Goal: Communication & Community: Share content

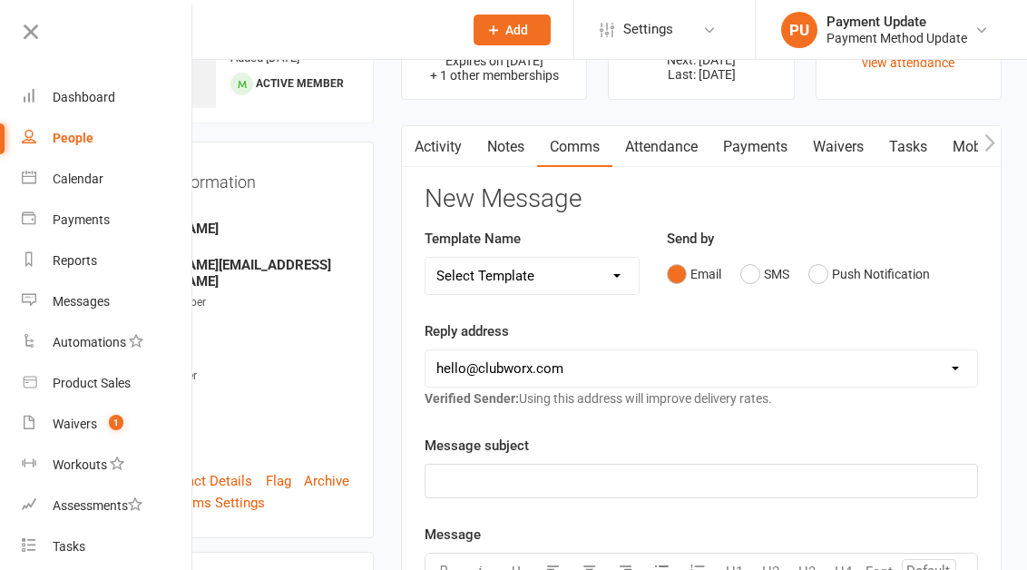
scroll to position [31, 0]
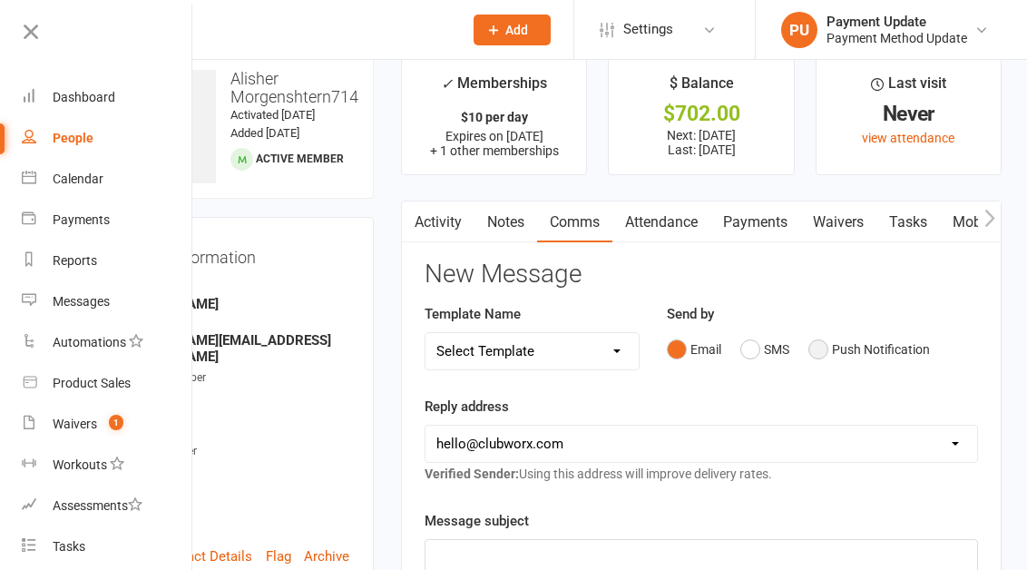
click at [859, 357] on button "Push Notification" at bounding box center [869, 349] width 122 height 34
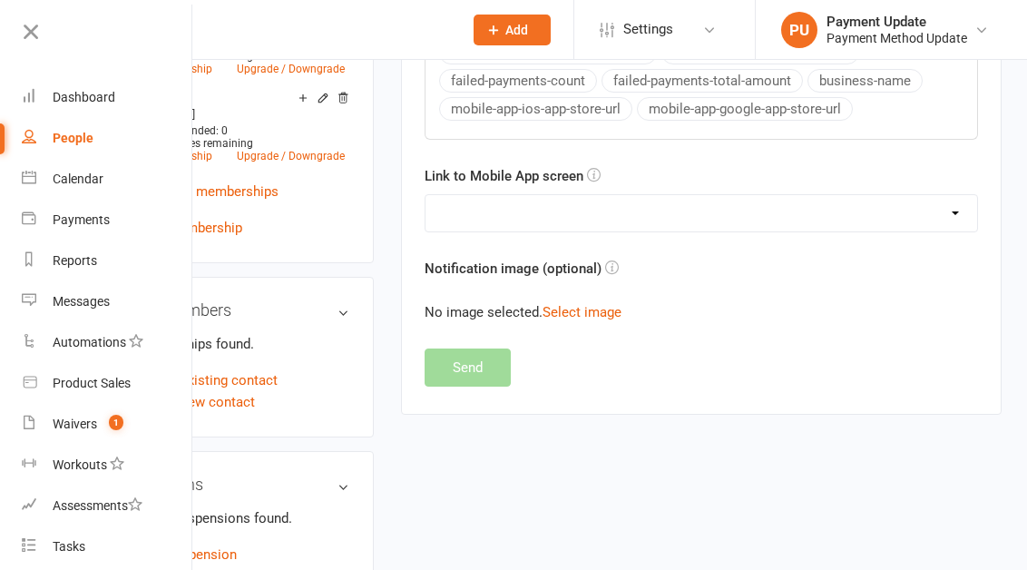
scroll to position [898, 0]
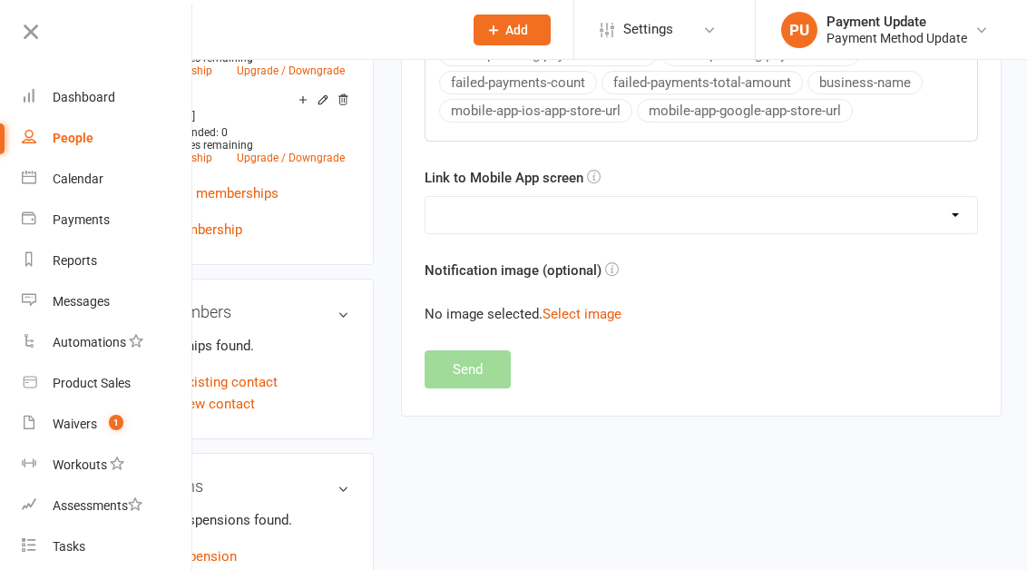
click at [579, 213] on select "No preference (open app to Notifications list) Upcoming Bookings Payments Payme…" at bounding box center [700, 215] width 551 height 36
select select "1"
click at [425, 197] on select "No preference (open app to Notifications list) Upcoming Bookings Payments Payme…" at bounding box center [700, 215] width 551 height 36
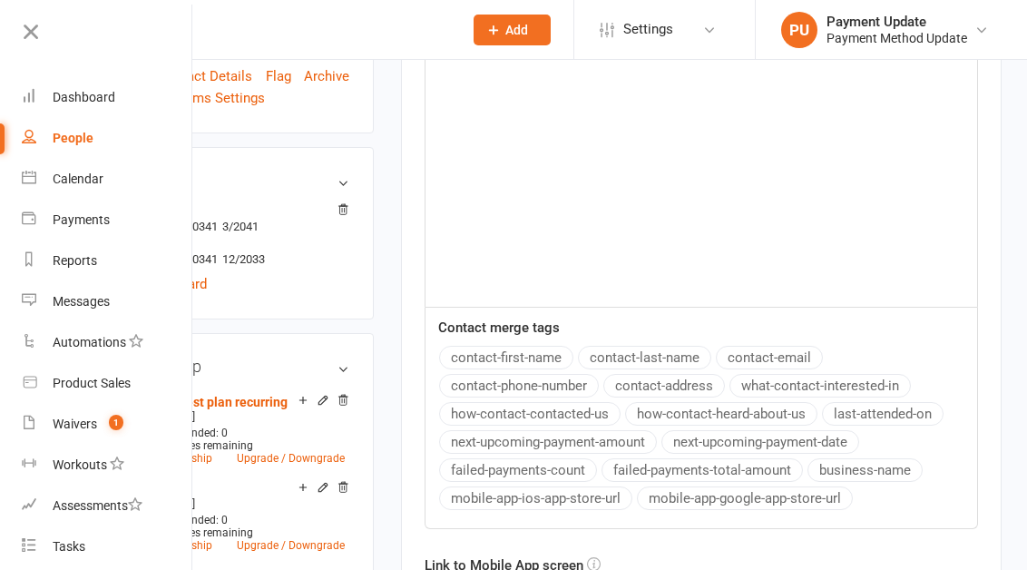
click at [527, 239] on div "﻿" at bounding box center [700, 170] width 551 height 272
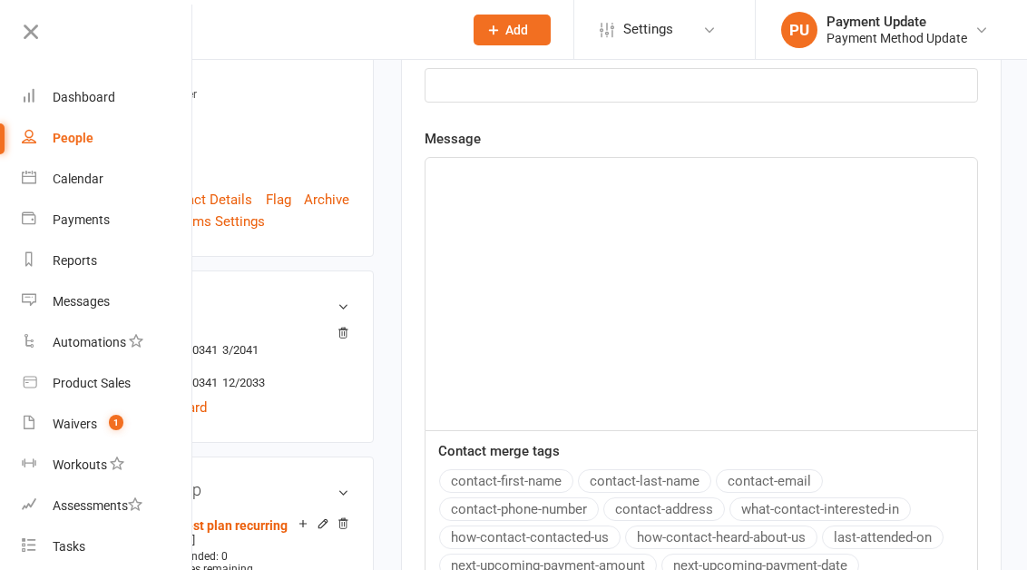
scroll to position [20, 0]
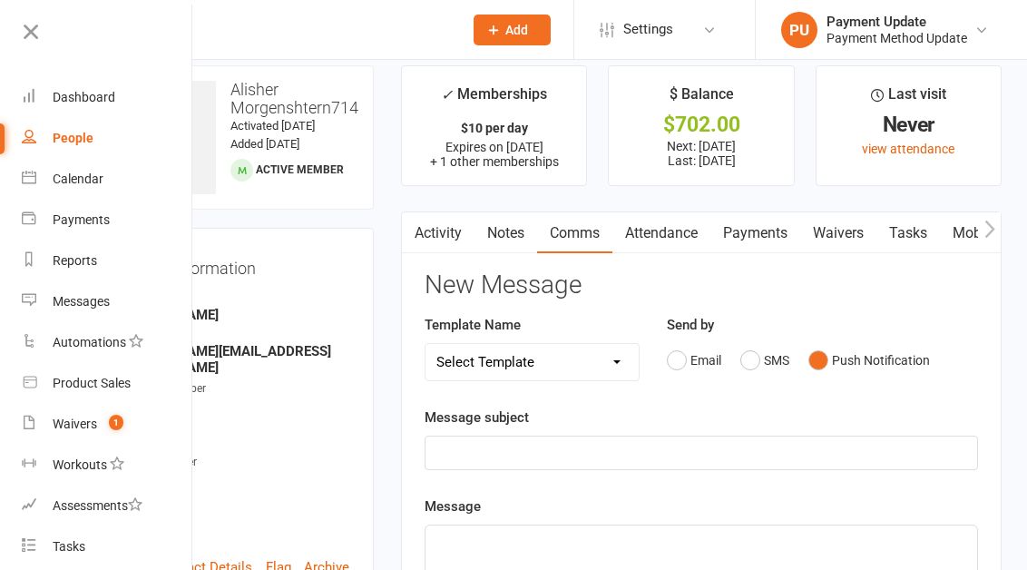
click at [478, 454] on p "﻿" at bounding box center [701, 453] width 530 height 22
click at [498, 542] on p "﻿" at bounding box center [701, 542] width 530 height 22
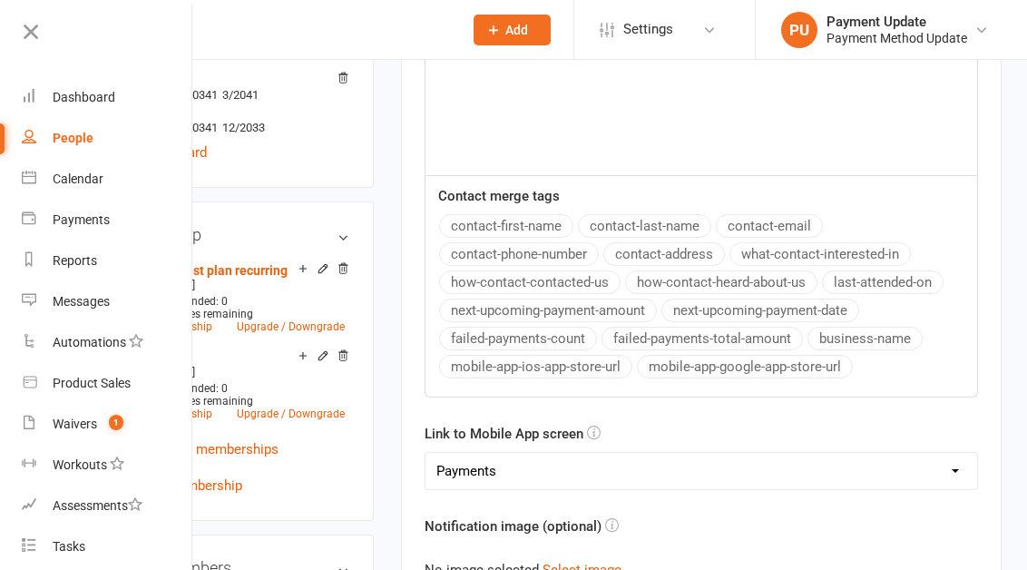
scroll to position [891, 0]
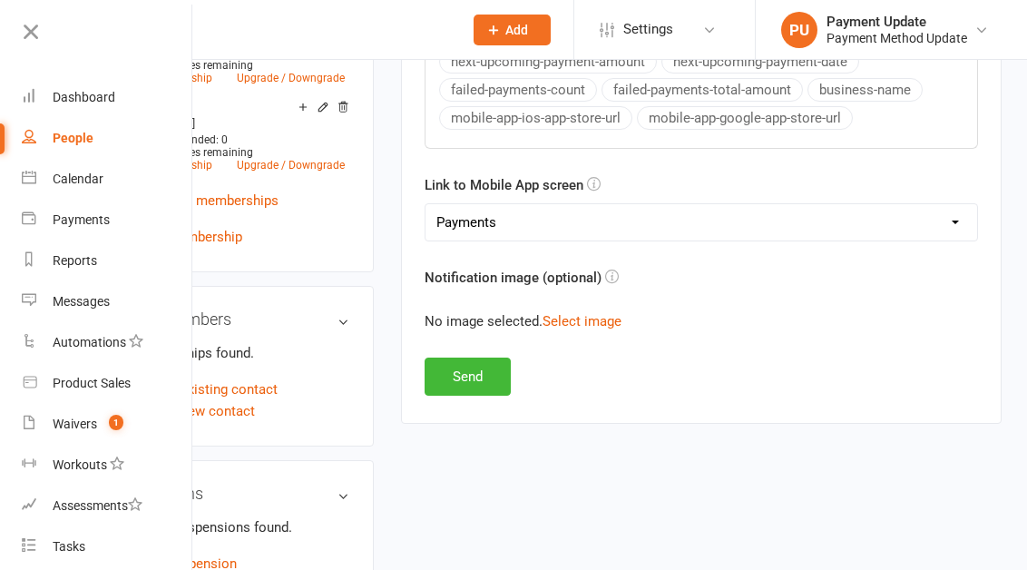
click at [468, 385] on button "Send" at bounding box center [467, 376] width 86 height 38
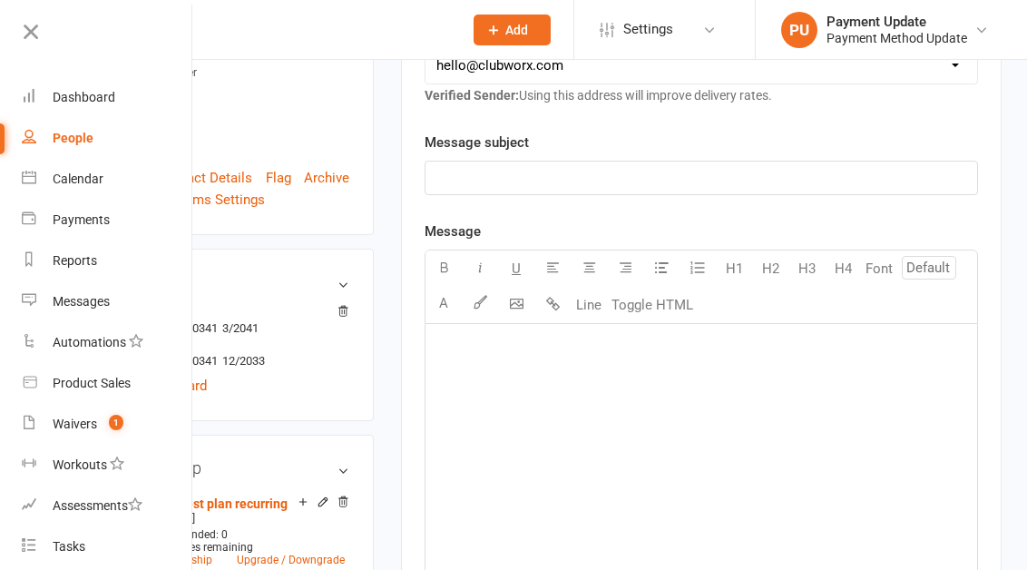
scroll to position [405, 0]
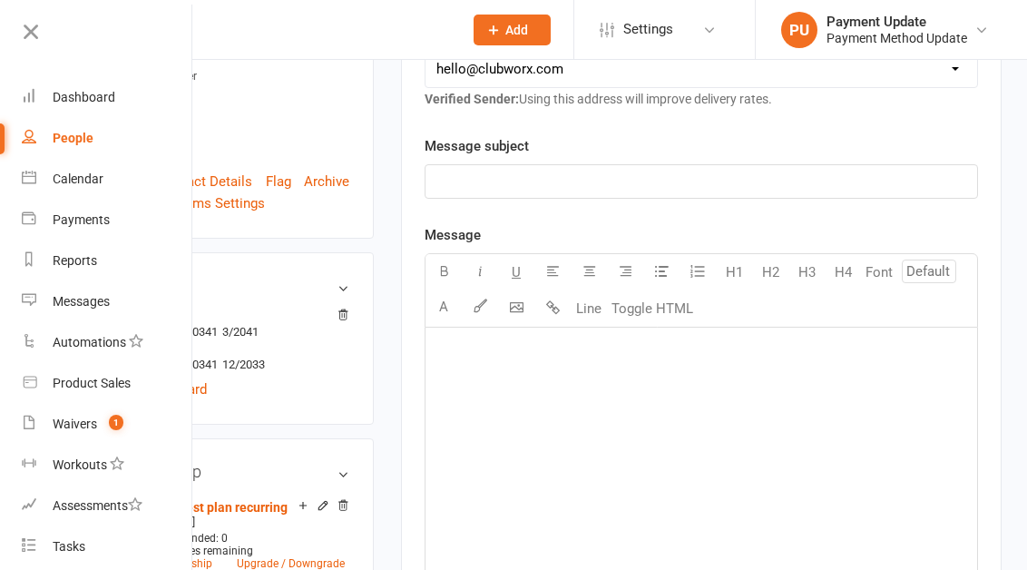
click at [558, 176] on p "﻿" at bounding box center [701, 182] width 530 height 22
click at [499, 383] on div "﻿" at bounding box center [700, 463] width 551 height 272
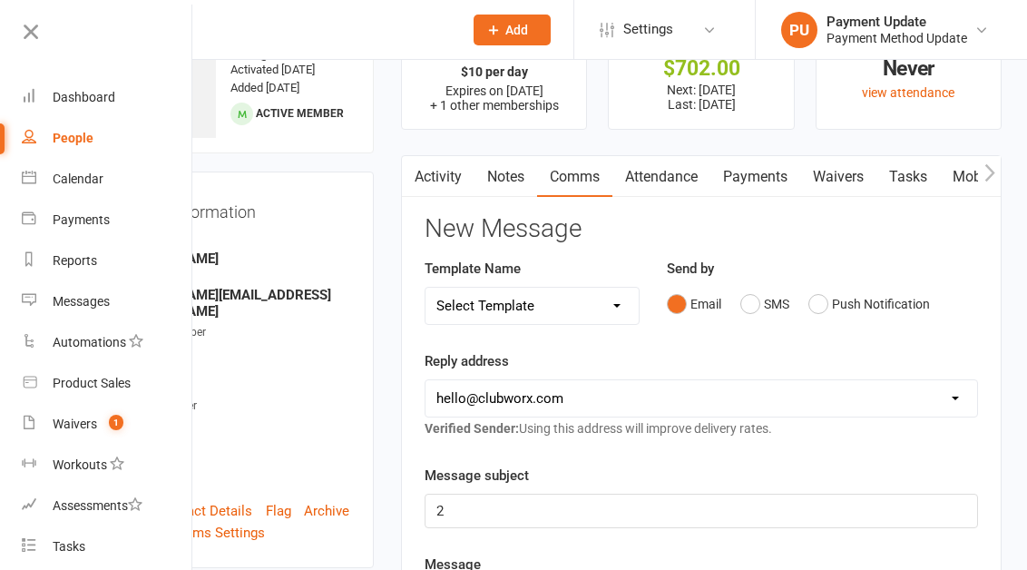
scroll to position [0, 0]
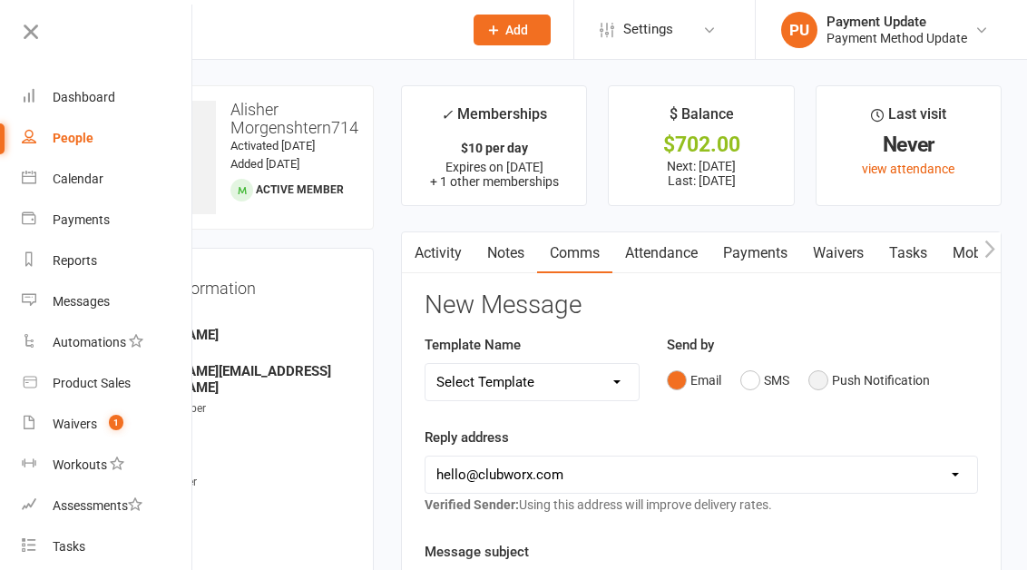
click at [856, 380] on button "Push Notification" at bounding box center [869, 380] width 122 height 34
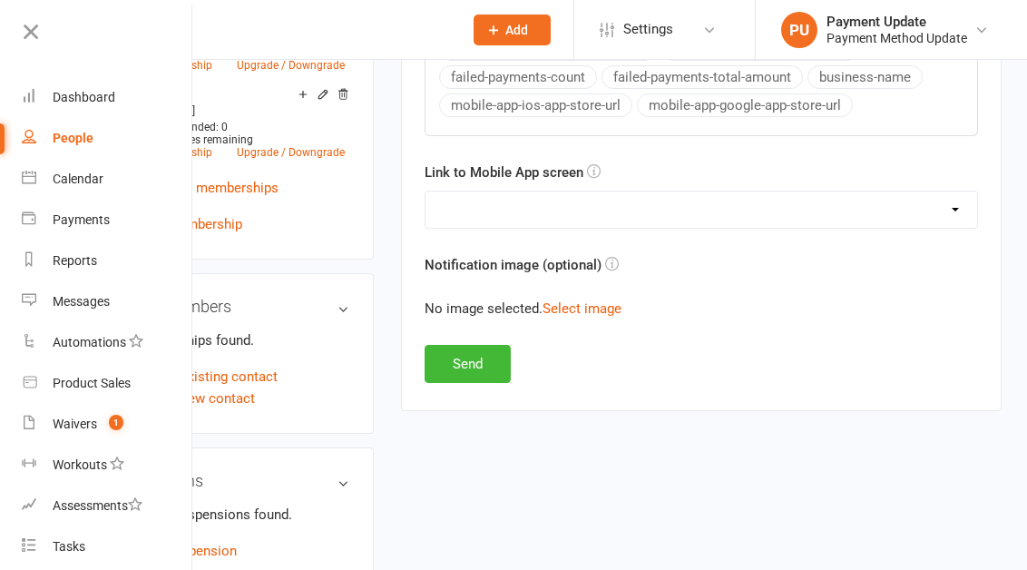
scroll to position [900, 0]
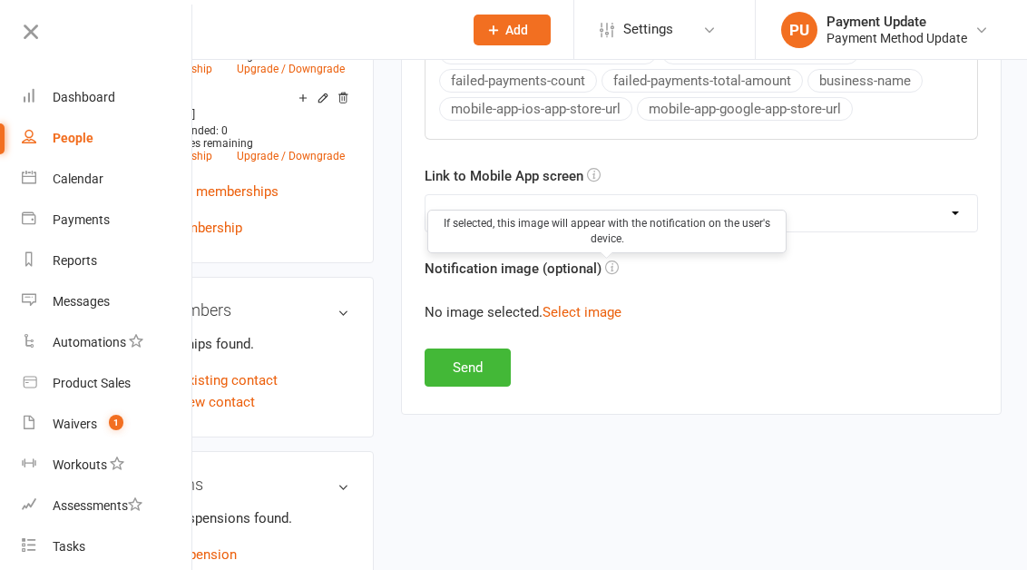
click at [637, 235] on div "If selected, this image will appear with the notification on the user's device." at bounding box center [606, 232] width 359 height 44
click at [639, 206] on select "No preference (open app to Notifications list) Upcoming Bookings Payments Payme…" at bounding box center [700, 213] width 551 height 36
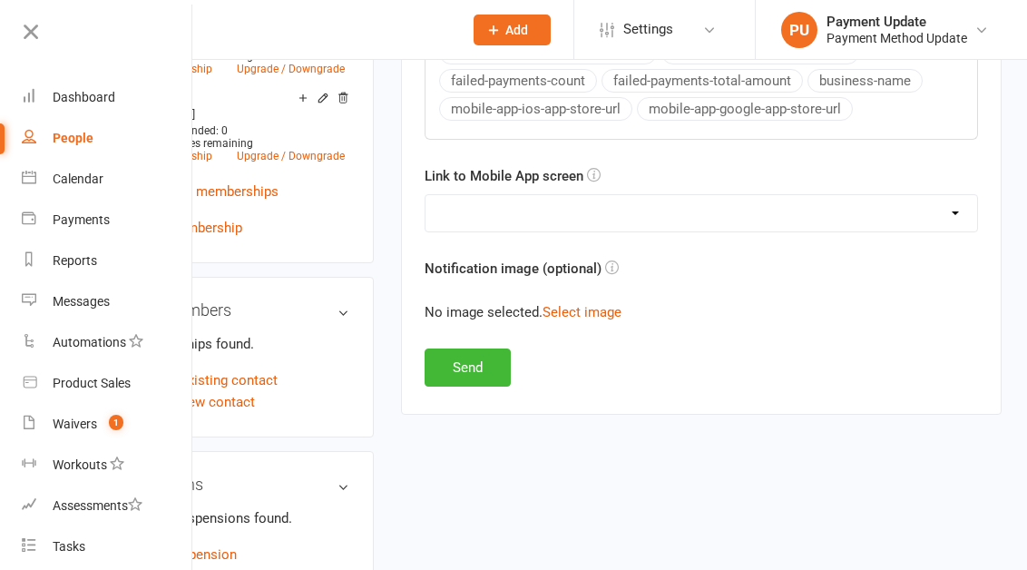
select select "1"
click at [425, 195] on select "No preference (open app to Notifications list) Upcoming Bookings Payments Payme…" at bounding box center [700, 213] width 551 height 36
click at [479, 366] on button "Send" at bounding box center [467, 367] width 86 height 38
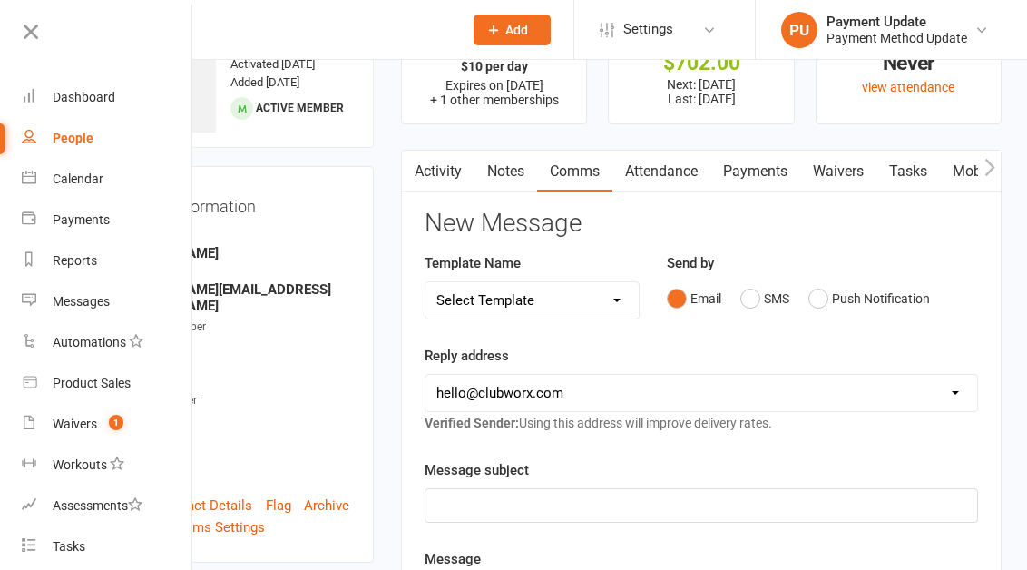
scroll to position [0, 0]
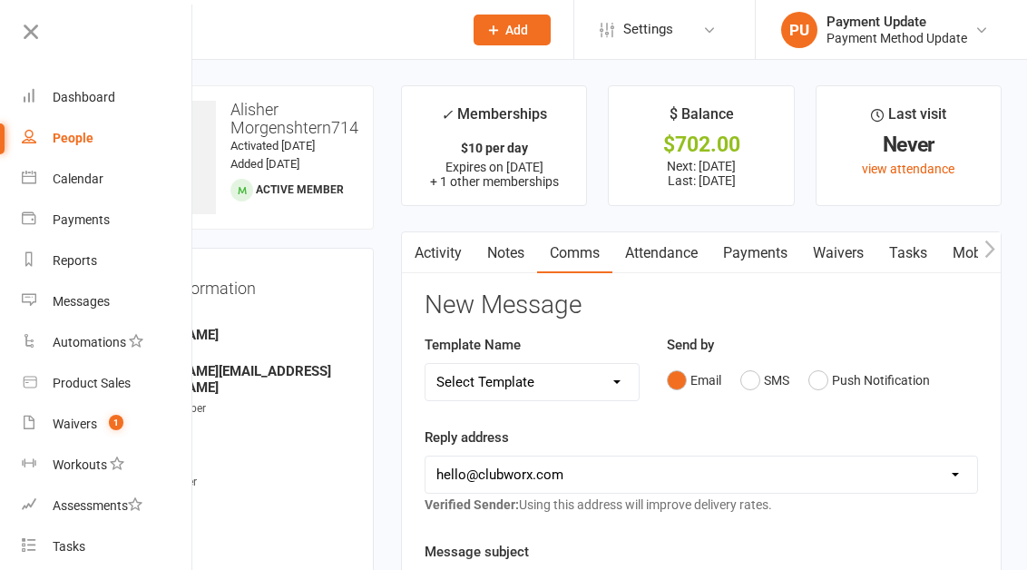
click at [863, 356] on div "Send by Email SMS Push Notification" at bounding box center [822, 365] width 311 height 63
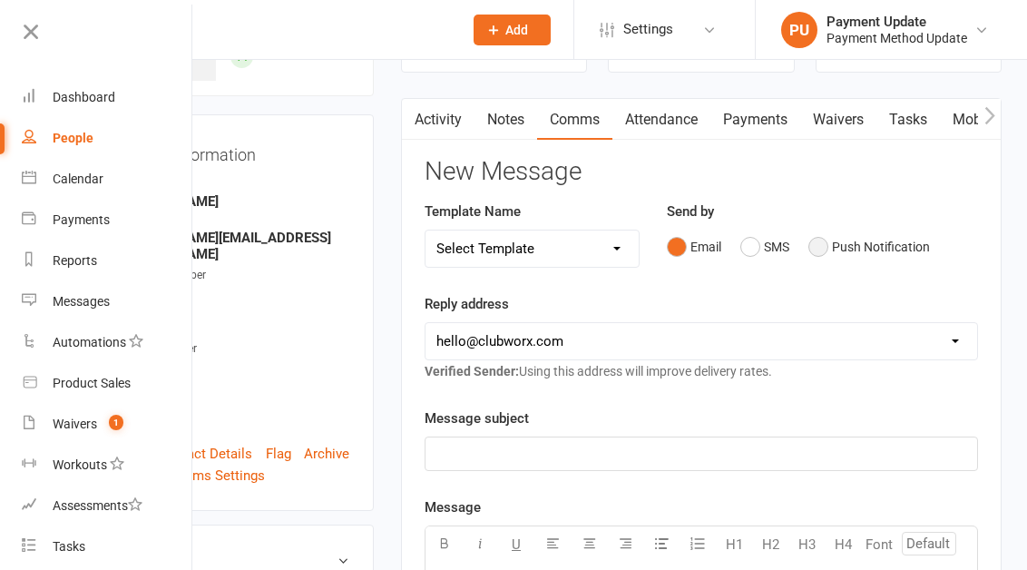
click at [849, 243] on button "Push Notification" at bounding box center [869, 246] width 122 height 34
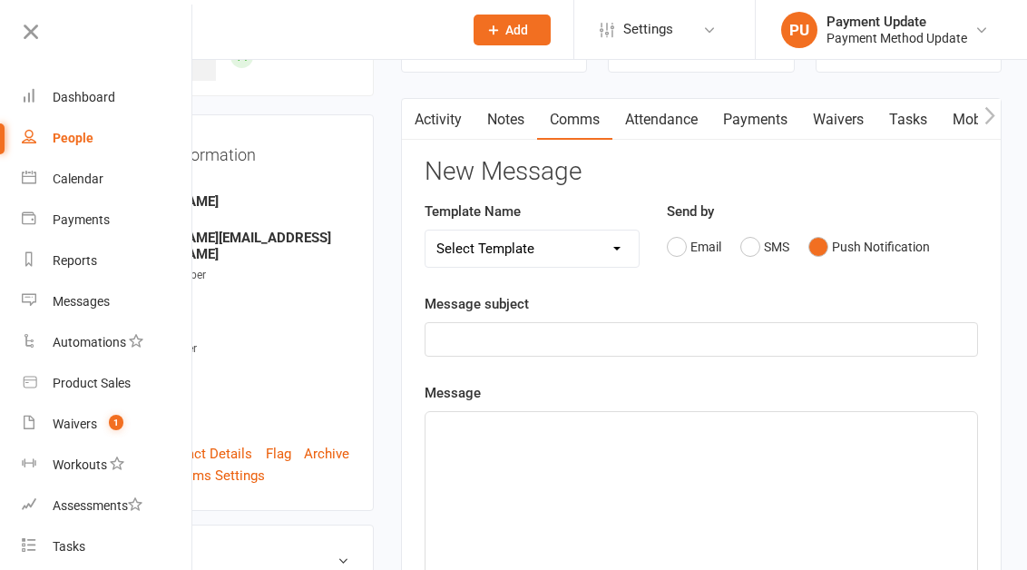
click at [571, 317] on div "Message subject ﻿" at bounding box center [700, 324] width 553 height 63
click at [549, 348] on p "﻿" at bounding box center [701, 339] width 530 height 22
click at [513, 488] on div "﻿" at bounding box center [700, 548] width 551 height 272
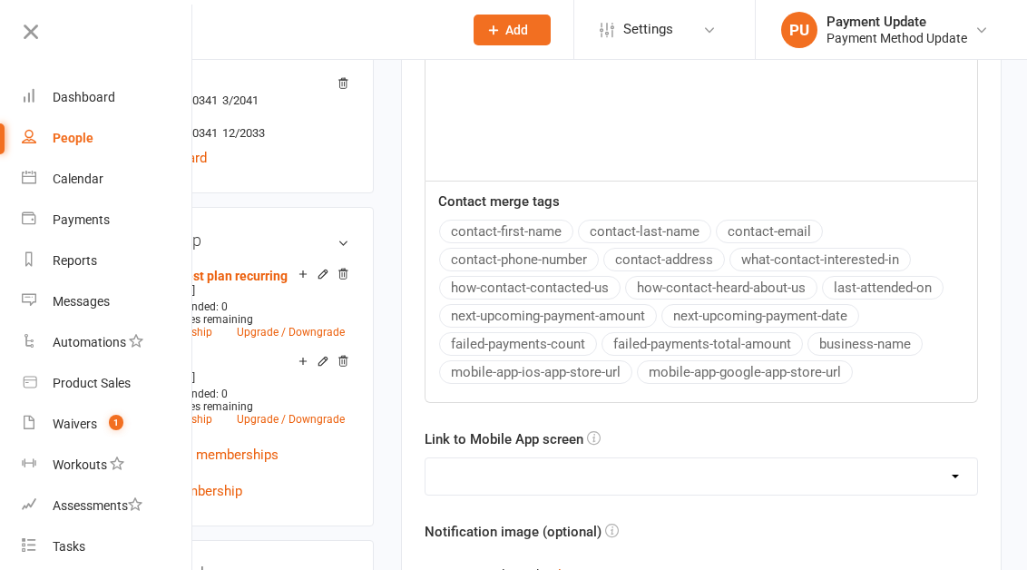
scroll to position [863, 0]
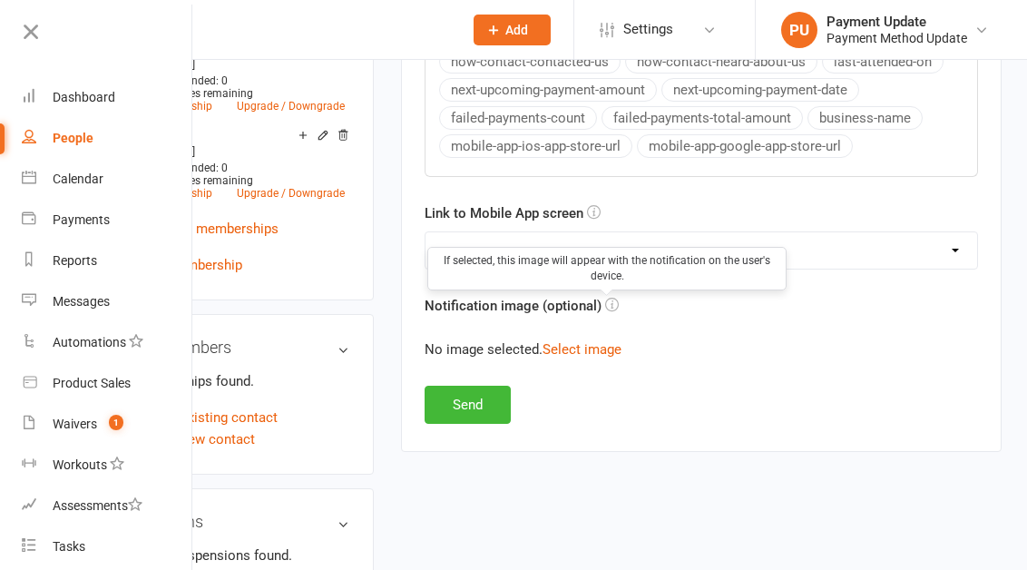
click at [597, 258] on div "If selected, this image will appear with the notification on the user's device." at bounding box center [606, 269] width 359 height 44
click at [864, 231] on div "No preference (open app to Notifications list) Upcoming Bookings Payments Payme…" at bounding box center [700, 250] width 553 height 38
click at [850, 258] on select "No preference (open app to Notifications list) Upcoming Bookings Payments Payme…" at bounding box center [700, 250] width 551 height 36
select select "1"
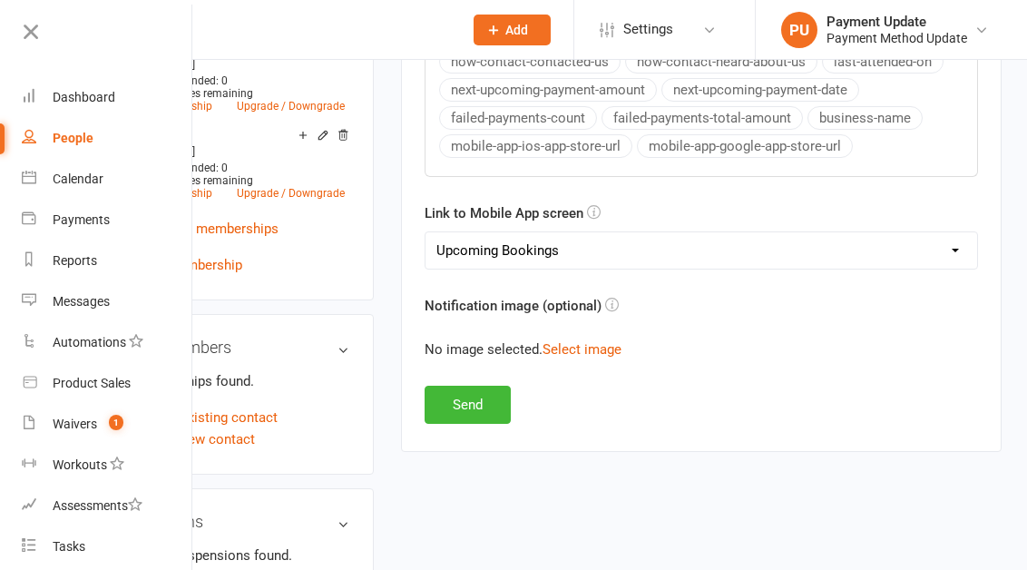
click at [425, 232] on select "No preference (open app to Notifications list) Upcoming Bookings Payments Payme…" at bounding box center [700, 250] width 551 height 36
click at [465, 405] on button "Send" at bounding box center [467, 404] width 86 height 38
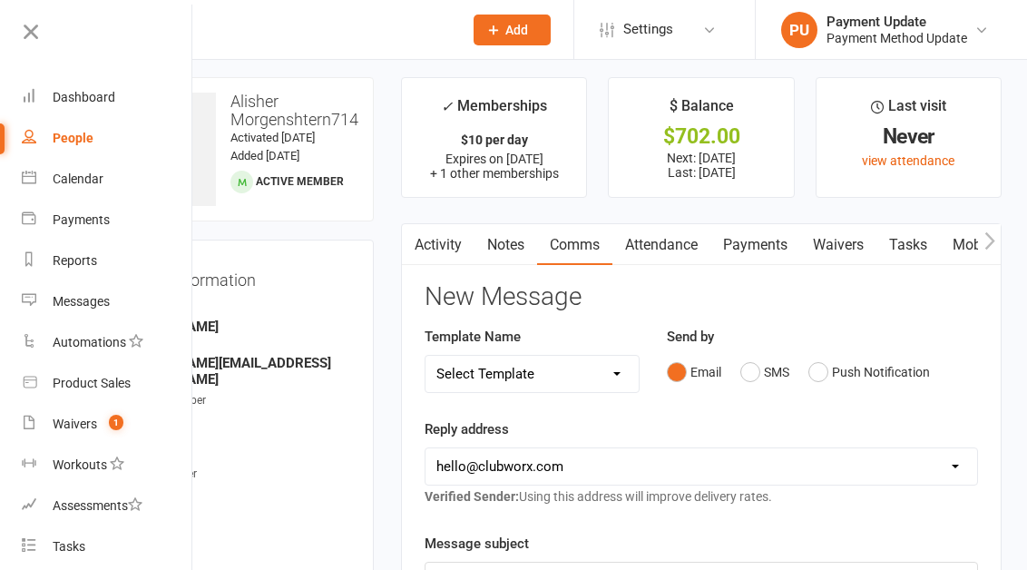
scroll to position [0, 0]
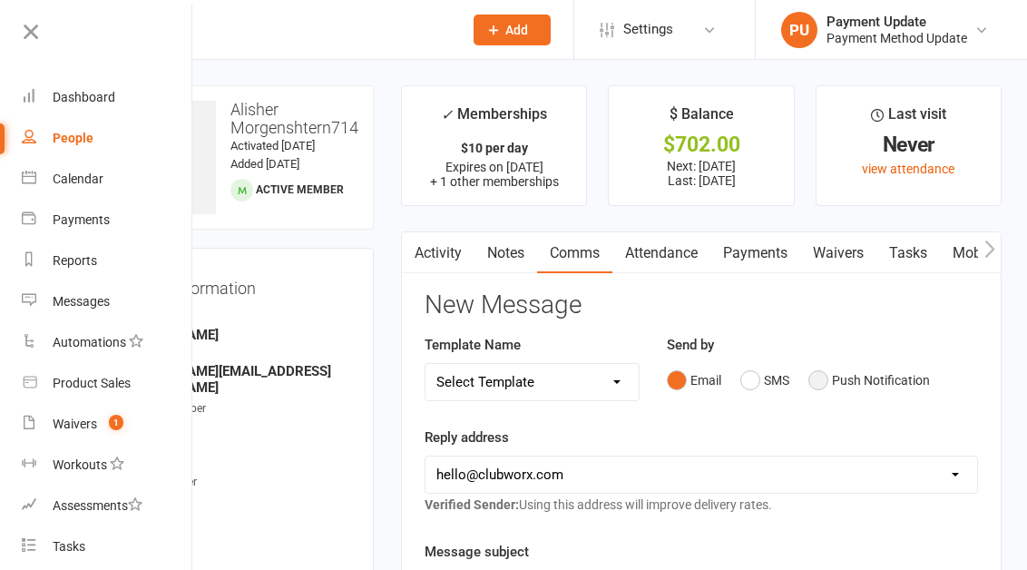
click at [825, 377] on button "Push Notification" at bounding box center [869, 380] width 122 height 34
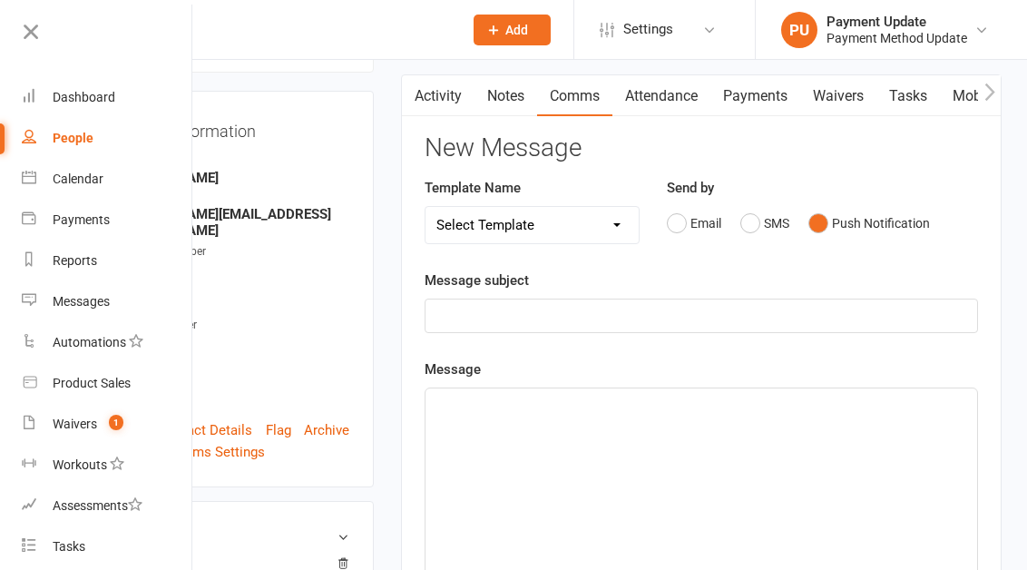
scroll to position [147, 0]
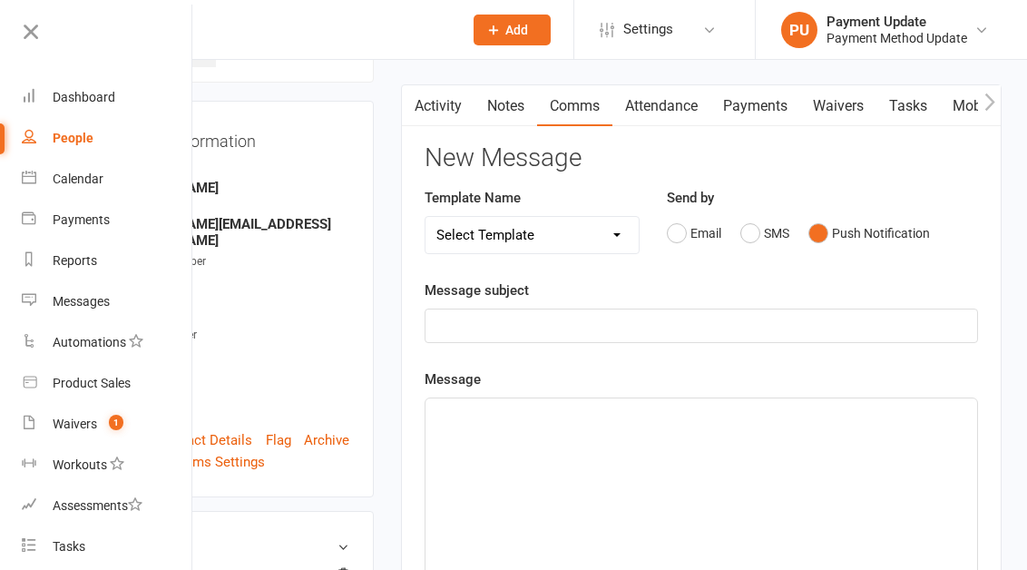
click at [505, 317] on p "﻿" at bounding box center [701, 326] width 530 height 22
click at [497, 465] on div "﻿" at bounding box center [700, 534] width 551 height 272
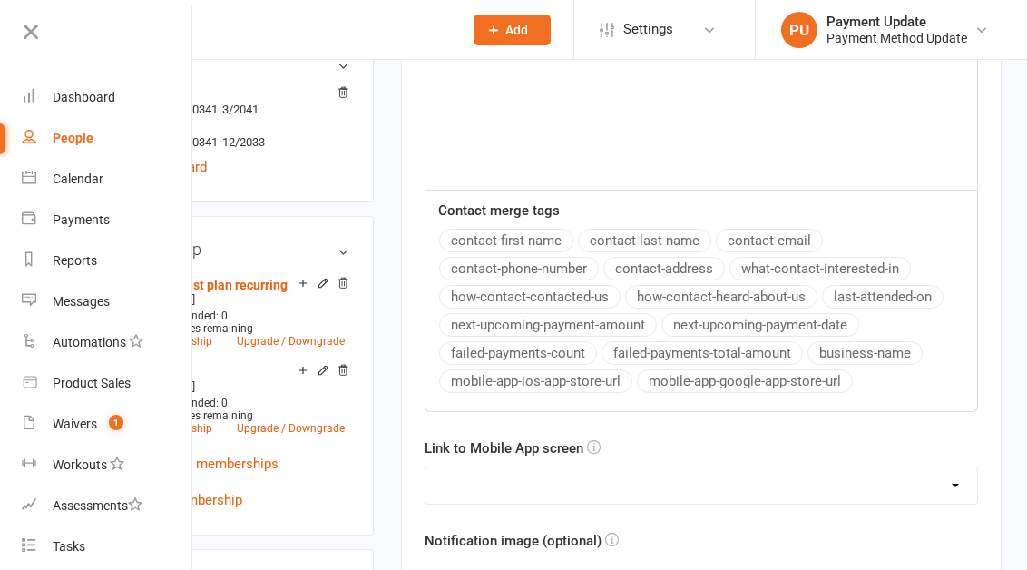
scroll to position [635, 0]
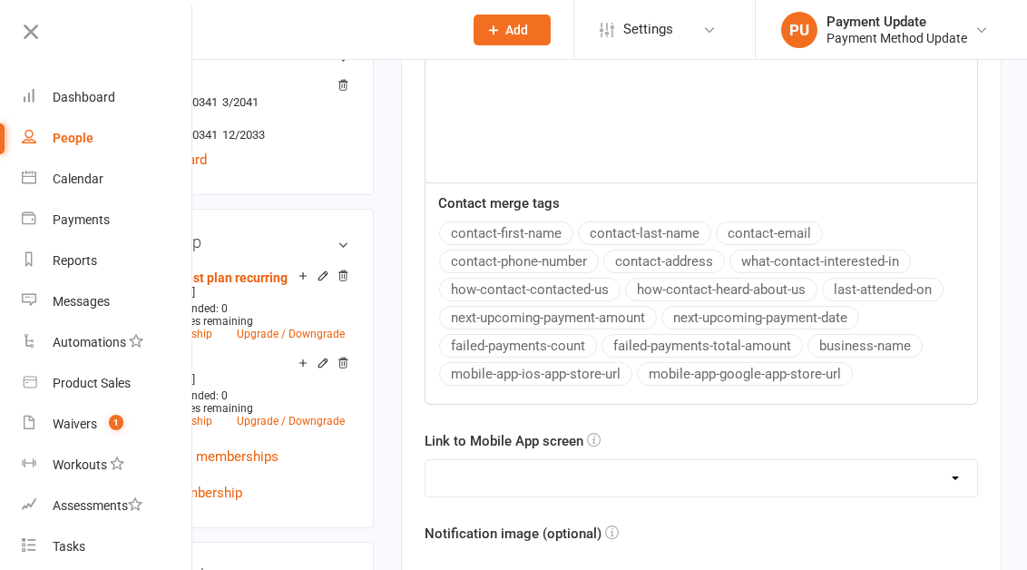
click at [499, 461] on select "No preference (open app to Notifications list) Upcoming Bookings Payments Payme…" at bounding box center [700, 478] width 551 height 36
select select "0"
click at [425, 460] on select "No preference (open app to Notifications list) Upcoming Bookings Payments Payme…" at bounding box center [700, 478] width 551 height 36
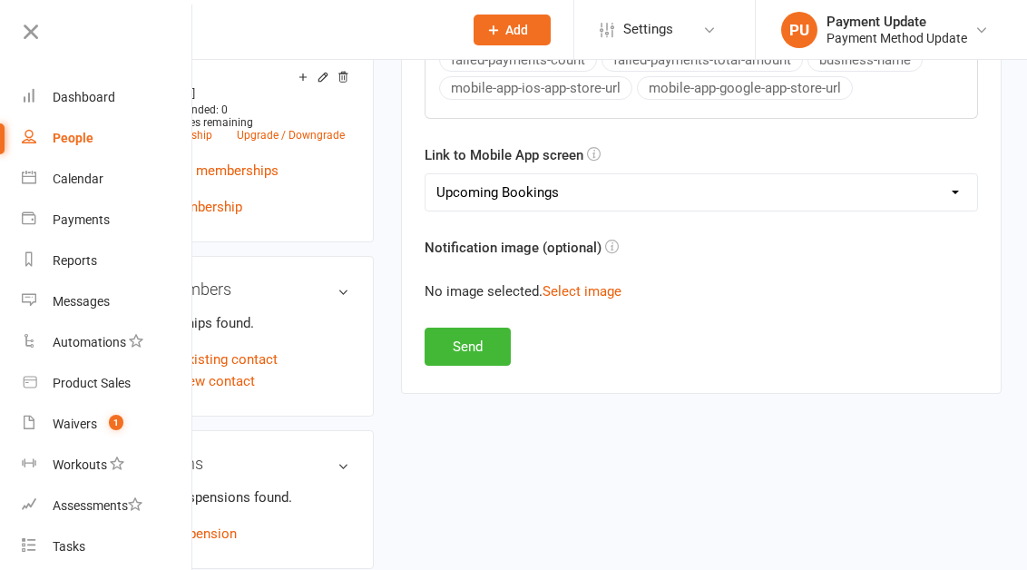
scroll to position [923, 0]
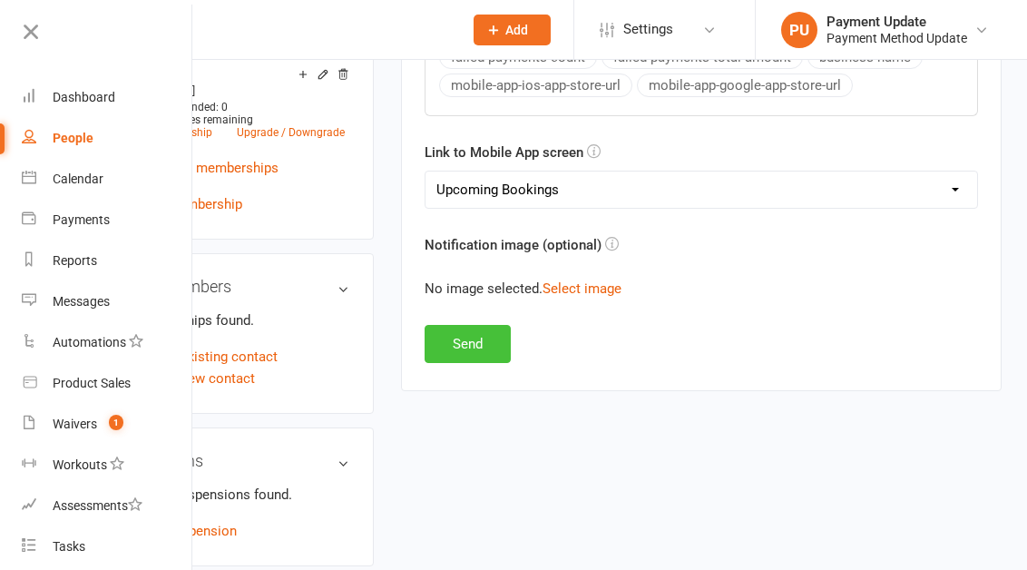
click at [472, 333] on button "Send" at bounding box center [467, 344] width 86 height 38
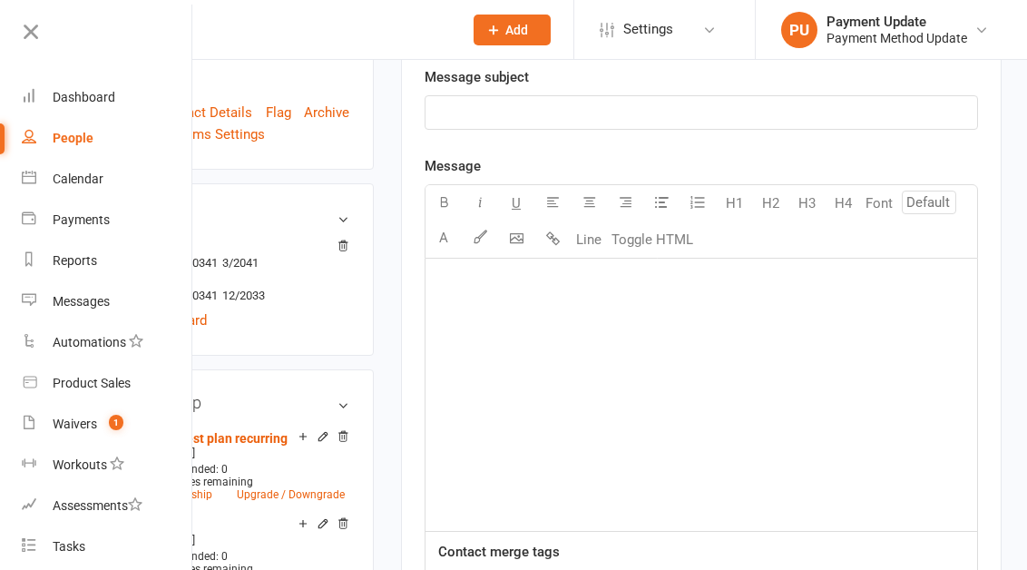
scroll to position [471, 0]
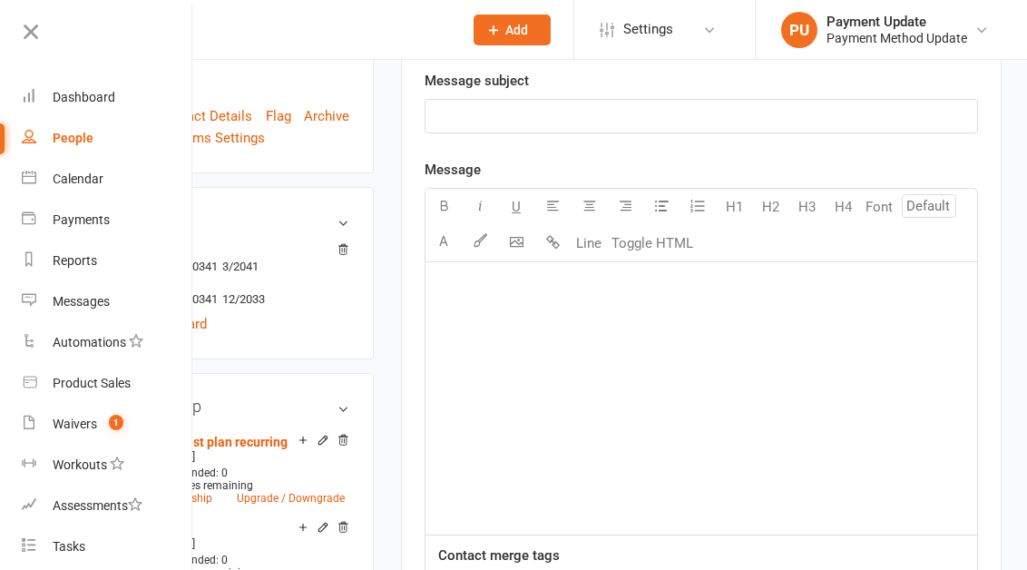
click at [494, 123] on p "﻿" at bounding box center [701, 116] width 530 height 22
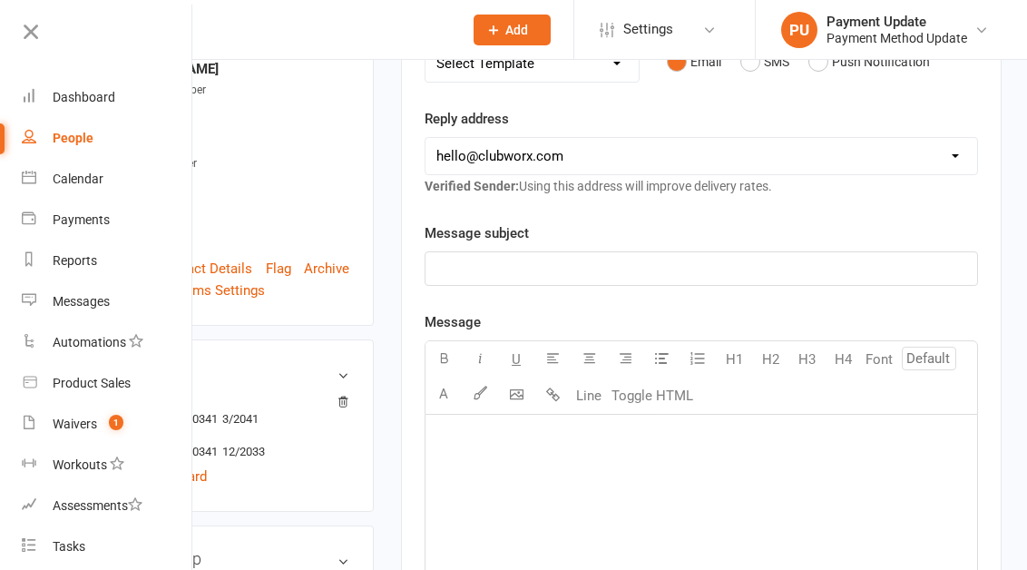
scroll to position [173, 0]
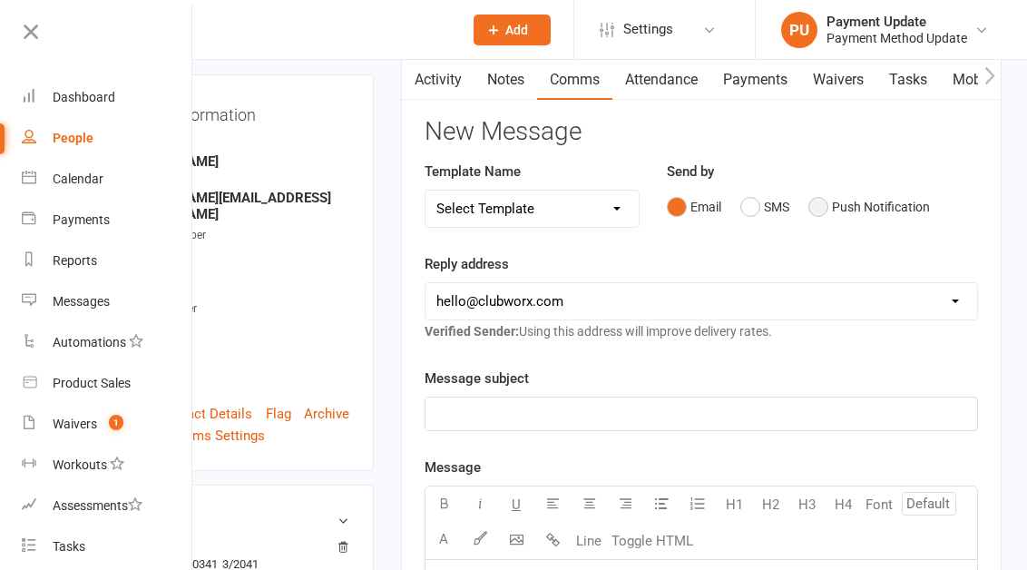
click at [837, 219] on button "Push Notification" at bounding box center [869, 207] width 122 height 34
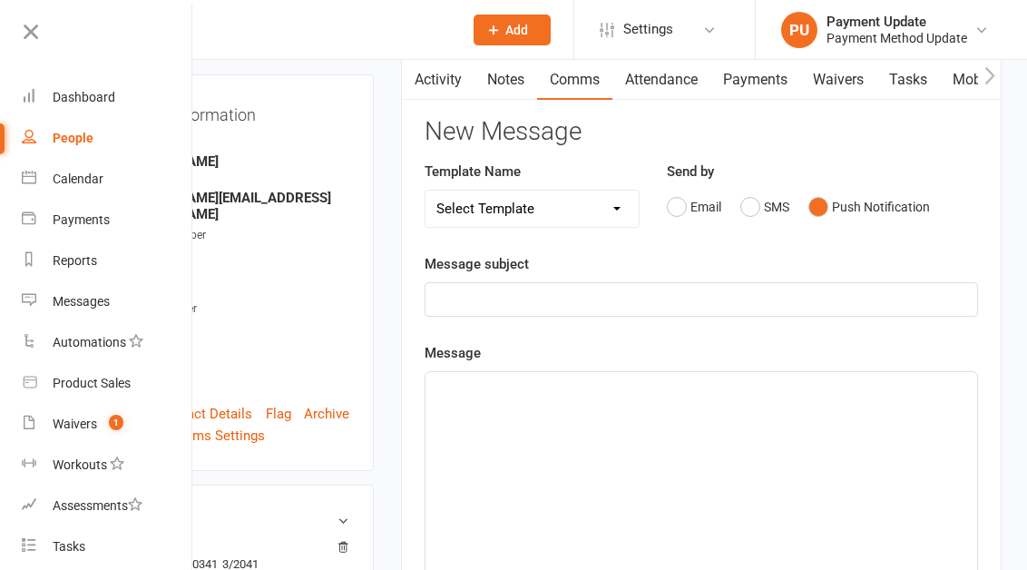
click at [625, 278] on div "Message subject ﻿" at bounding box center [700, 284] width 553 height 63
drag, startPoint x: 607, startPoint y: 300, endPoint x: 613, endPoint y: 321, distance: 21.8
click at [607, 300] on p "﻿" at bounding box center [701, 299] width 530 height 22
click at [554, 444] on div "﻿" at bounding box center [700, 508] width 551 height 272
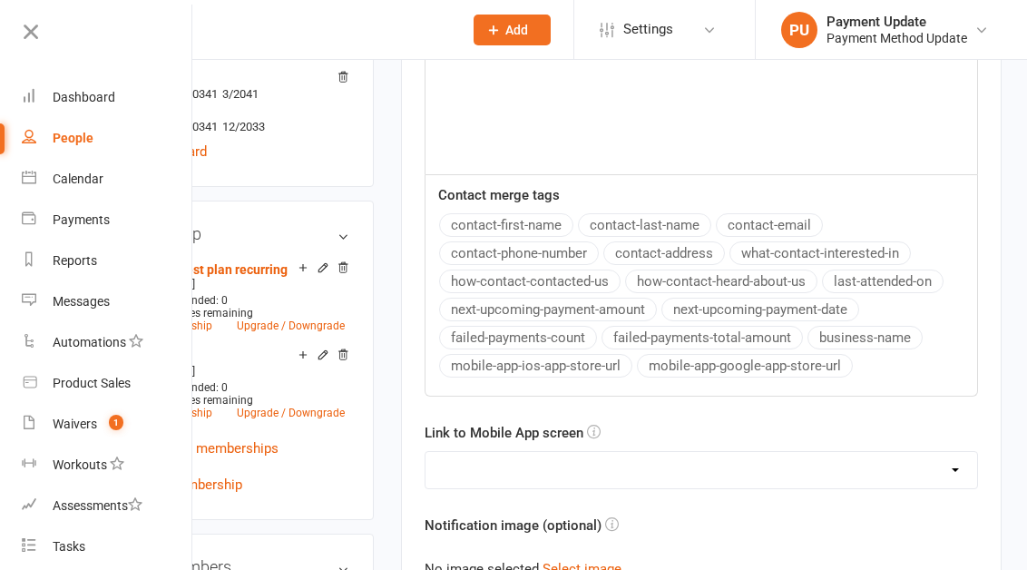
scroll to position [852, 0]
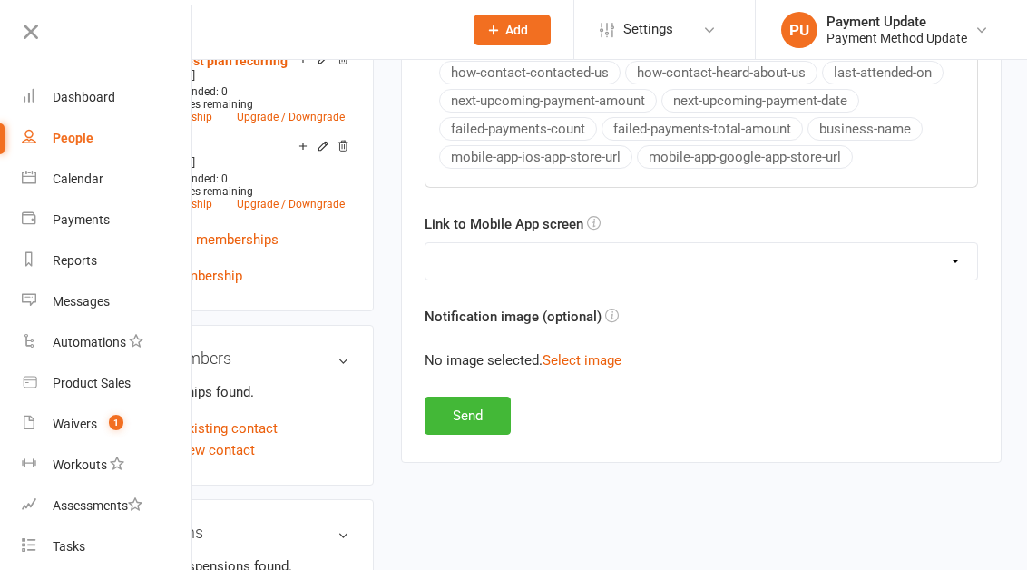
click at [511, 274] on select "No preference (open app to Notifications list) Upcoming Bookings Payments Payme…" at bounding box center [700, 261] width 551 height 36
select select "2"
click at [425, 243] on select "No preference (open app to Notifications list) Upcoming Bookings Payments Payme…" at bounding box center [700, 261] width 551 height 36
click at [460, 420] on button "Send" at bounding box center [467, 415] width 86 height 38
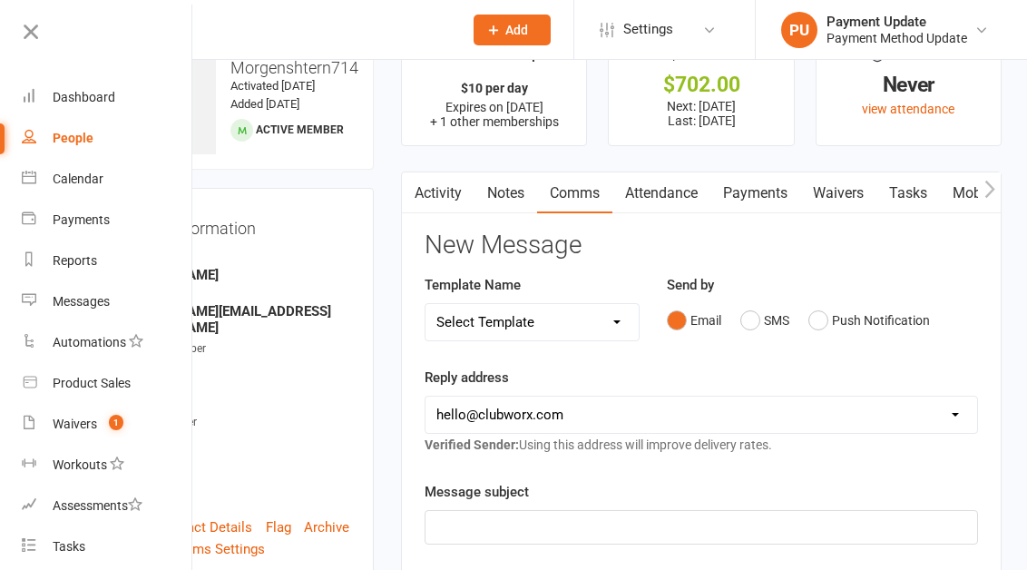
scroll to position [51, 0]
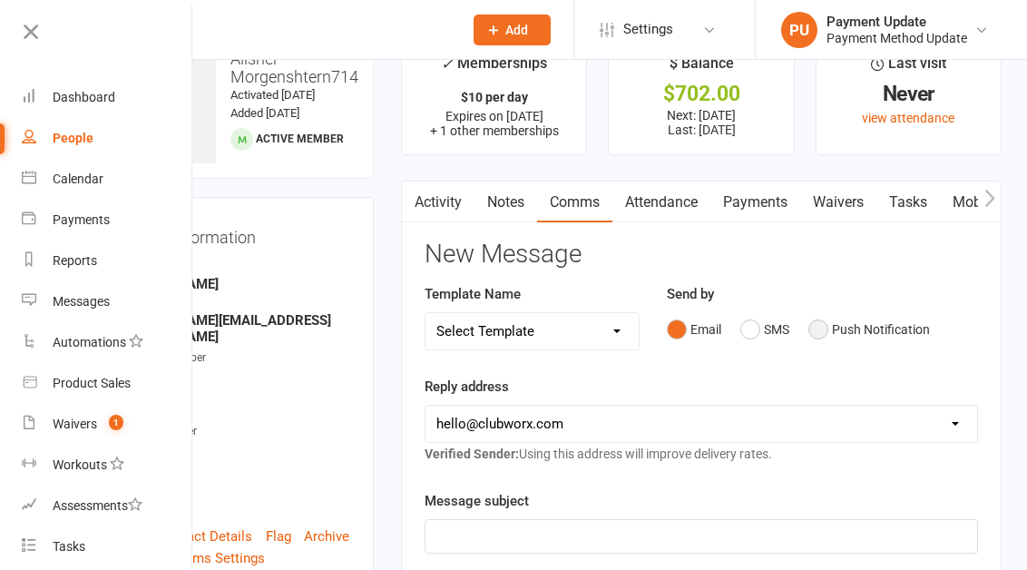
click at [833, 327] on button "Push Notification" at bounding box center [869, 329] width 122 height 34
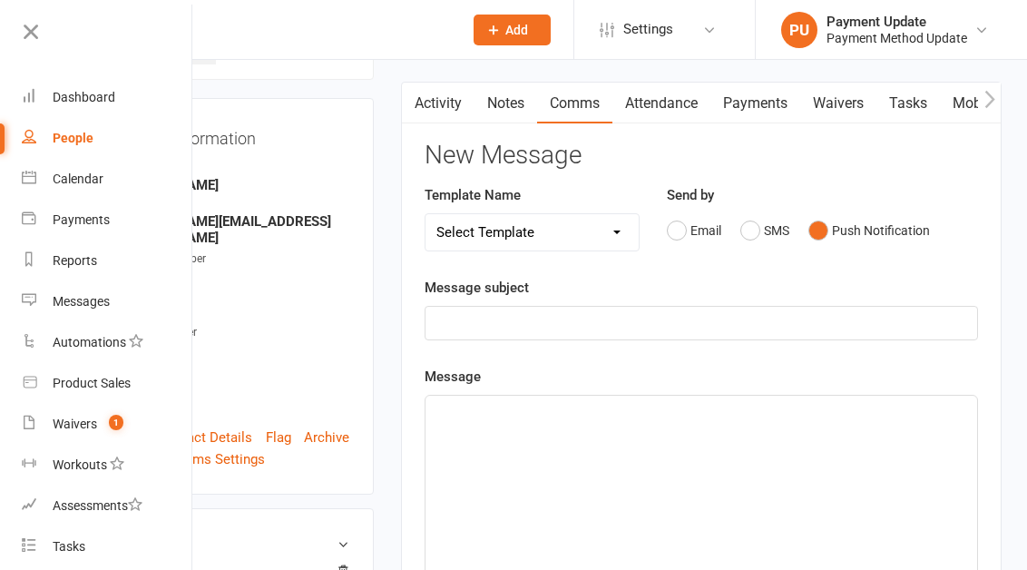
scroll to position [170, 0]
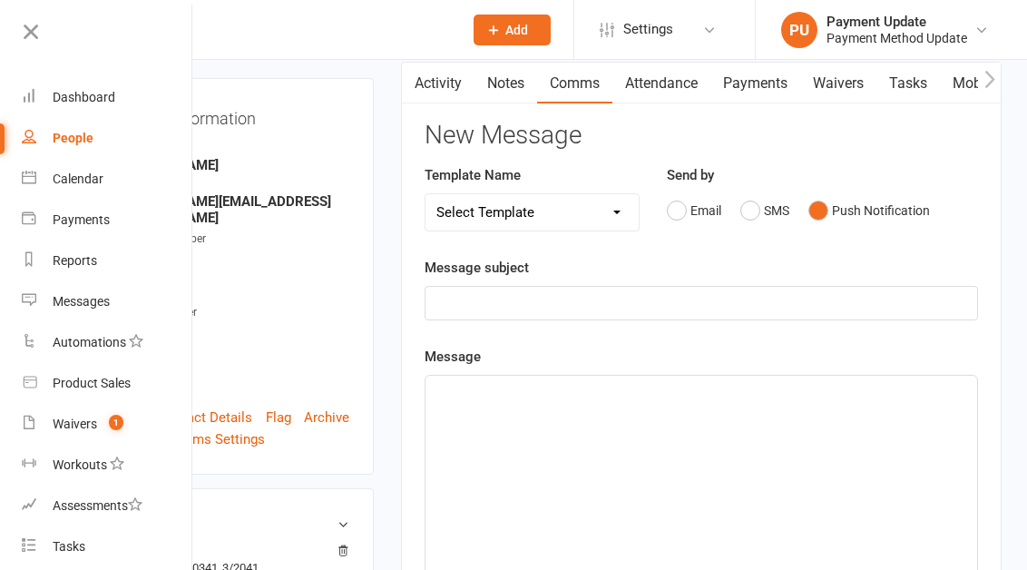
click at [533, 301] on p "﻿" at bounding box center [701, 303] width 530 height 22
click at [528, 493] on div "﻿" at bounding box center [700, 512] width 551 height 272
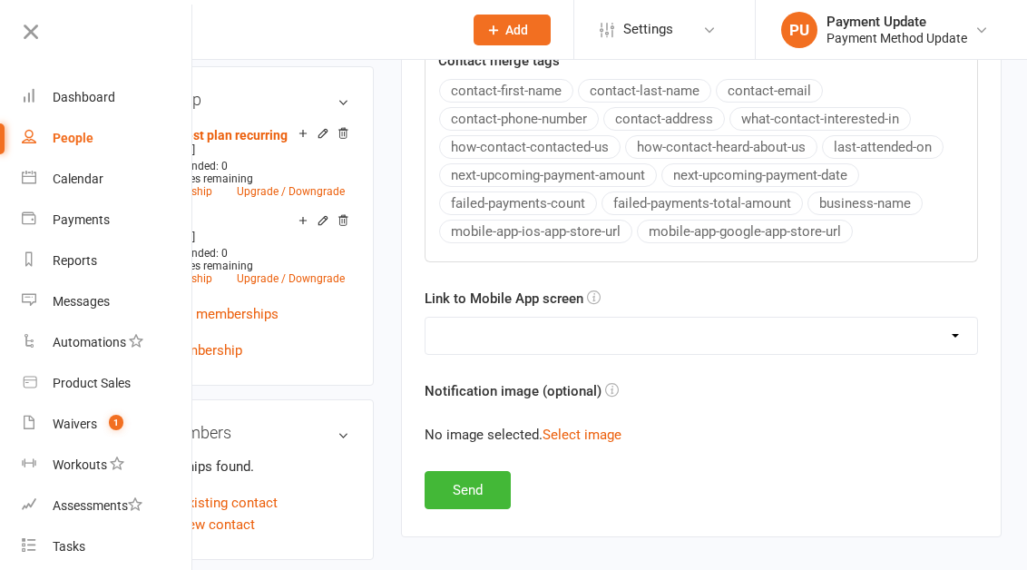
scroll to position [794, 0]
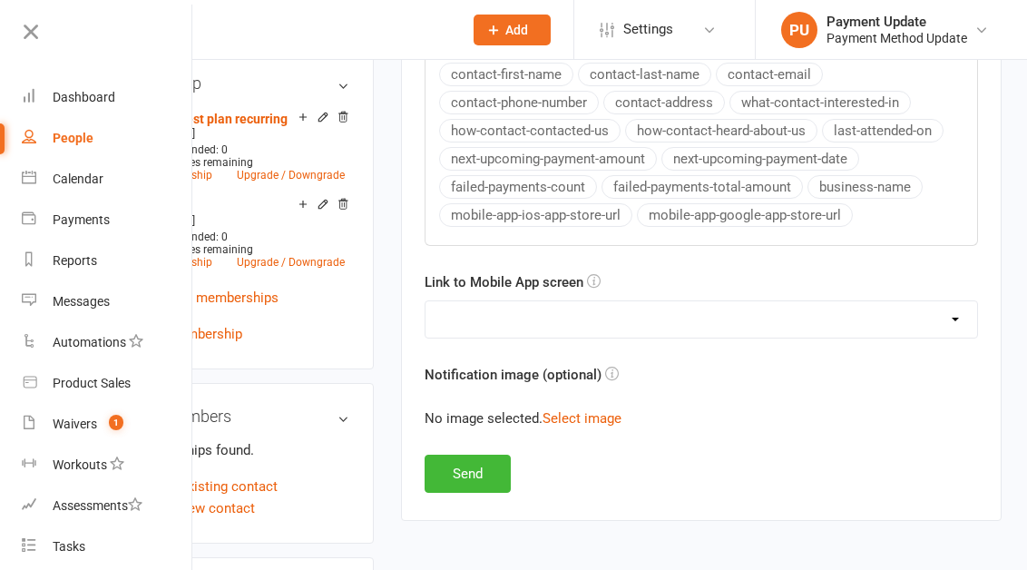
click at [528, 329] on select "No preference (open app to Notifications list) Upcoming Bookings Payments Payme…" at bounding box center [700, 319] width 551 height 36
select select "3"
click at [425, 301] on select "No preference (open app to Notifications list) Upcoming Bookings Payments Payme…" at bounding box center [700, 319] width 551 height 36
click at [463, 485] on button "Send" at bounding box center [467, 473] width 86 height 38
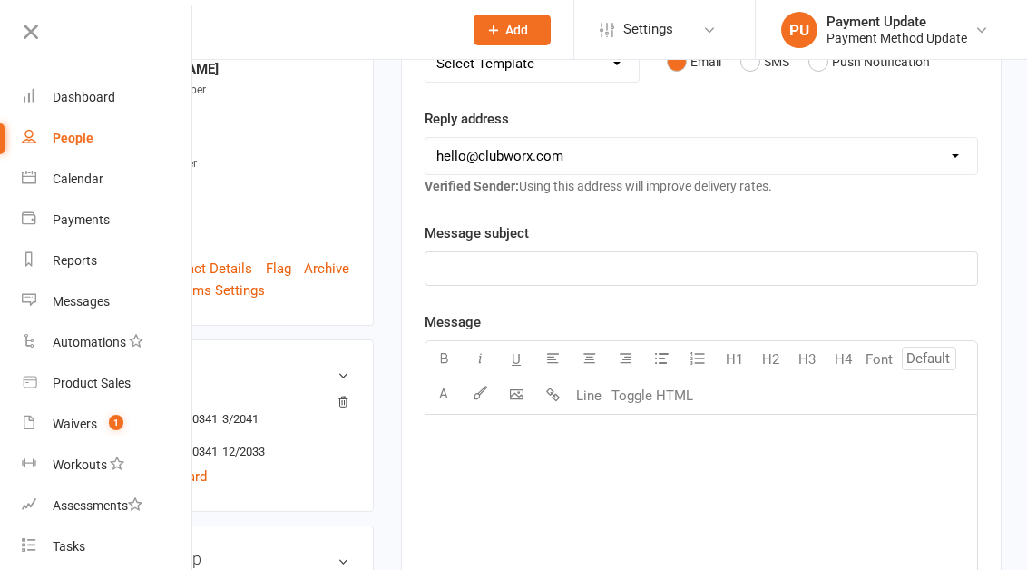
scroll to position [283, 0]
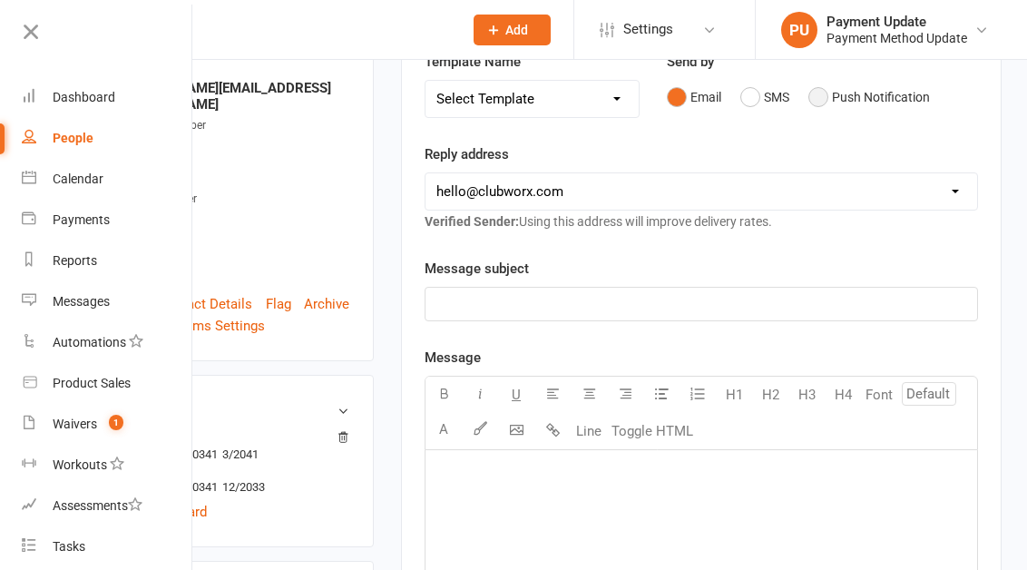
drag, startPoint x: 839, startPoint y: 93, endPoint x: 820, endPoint y: 106, distance: 22.9
click at [839, 93] on button "Push Notification" at bounding box center [869, 97] width 122 height 34
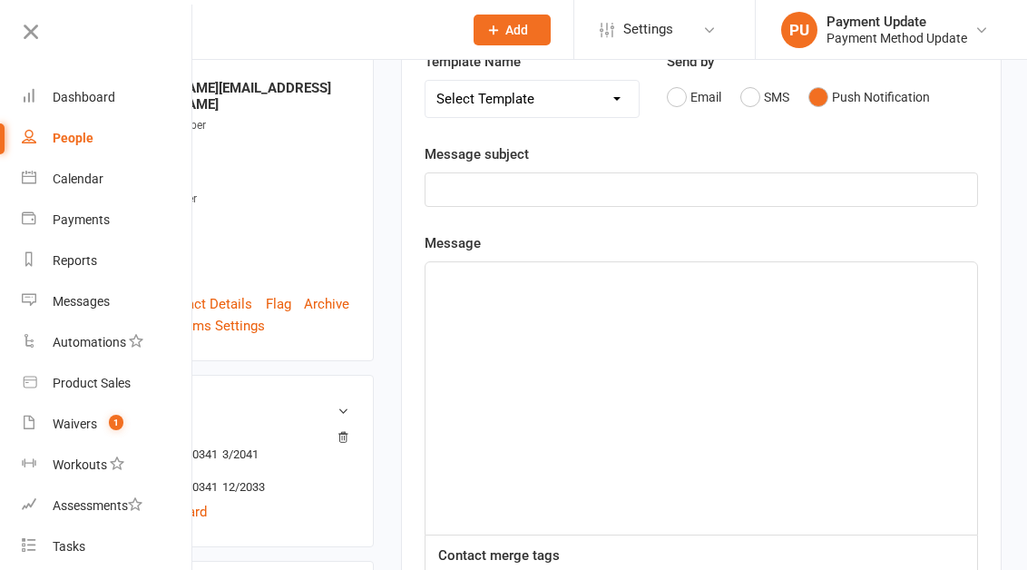
click at [589, 196] on p "﻿" at bounding box center [701, 190] width 530 height 22
click at [558, 415] on div "﻿" at bounding box center [700, 398] width 551 height 272
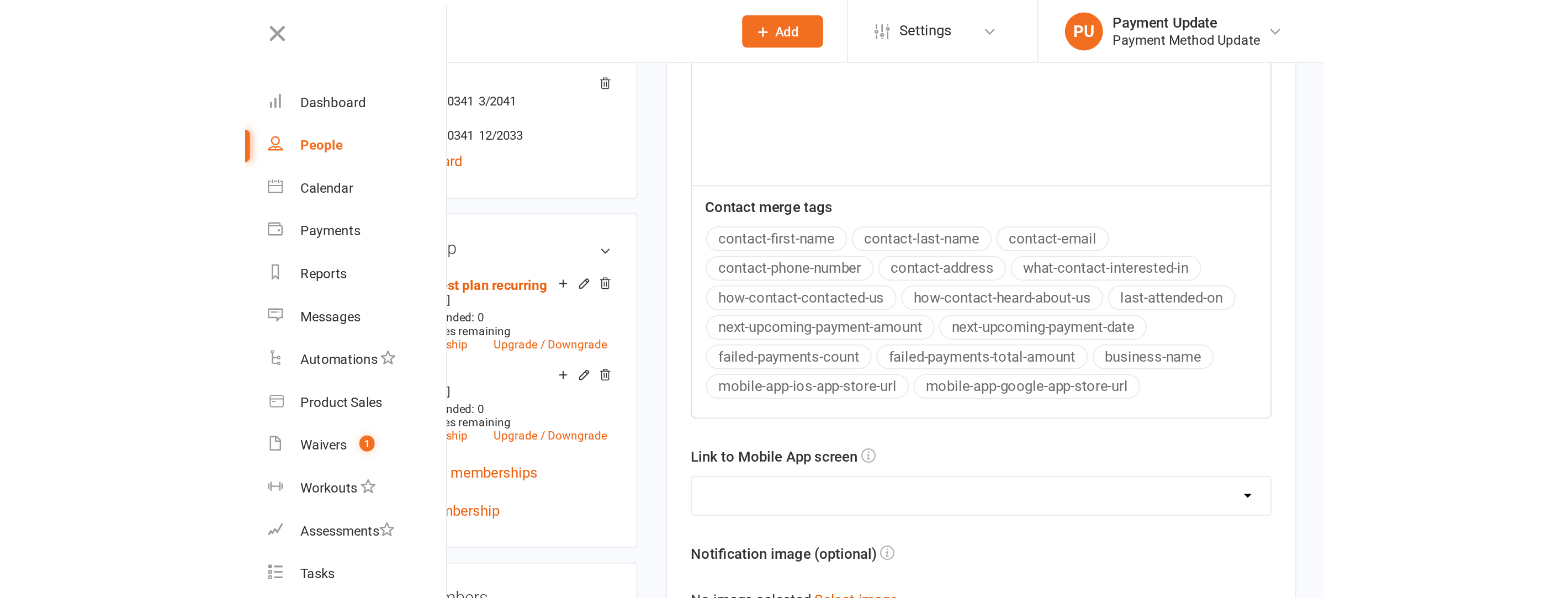
scroll to position [496, 0]
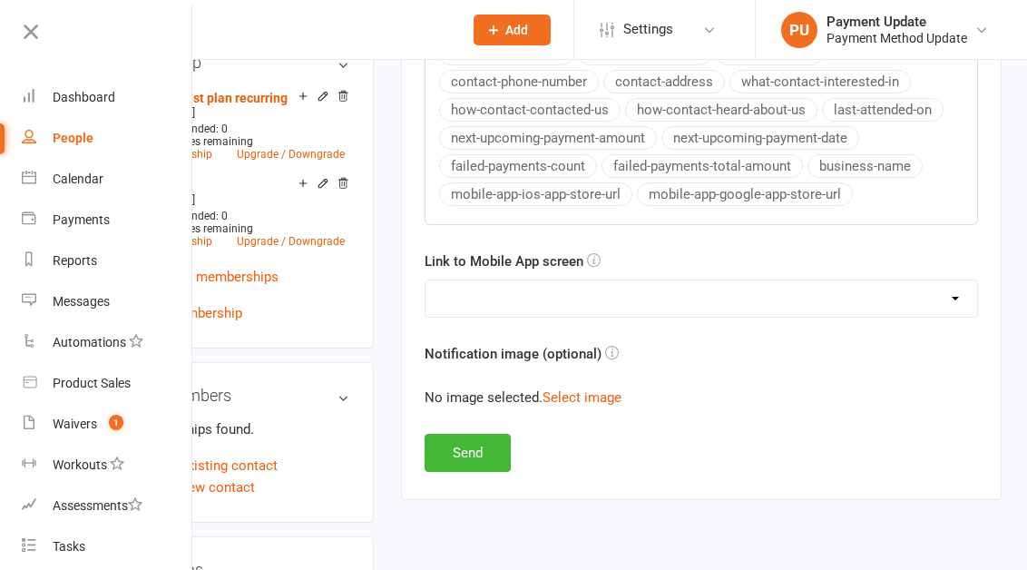
click at [581, 284] on select "No preference (open app to Notifications list) Upcoming Bookings Payments Payme…" at bounding box center [700, 298] width 551 height 36
select select "4"
click at [425, 280] on select "No preference (open app to Notifications list) Upcoming Bookings Payments Payme…" at bounding box center [700, 298] width 551 height 36
click at [466, 449] on button "Send" at bounding box center [467, 453] width 86 height 38
